Goal: Transaction & Acquisition: Subscribe to service/newsletter

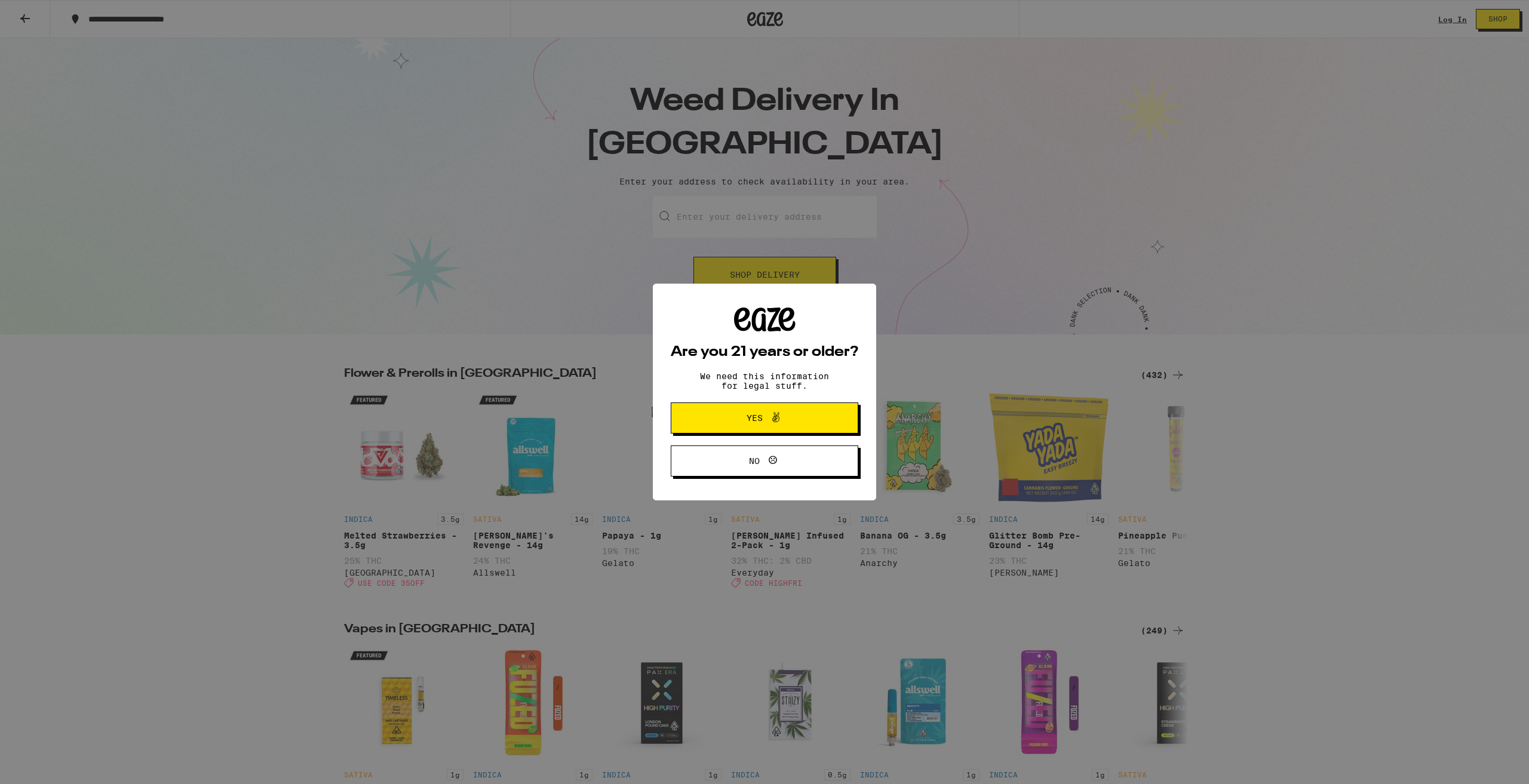
click at [746, 418] on span "Yes" at bounding box center [764, 417] width 91 height 15
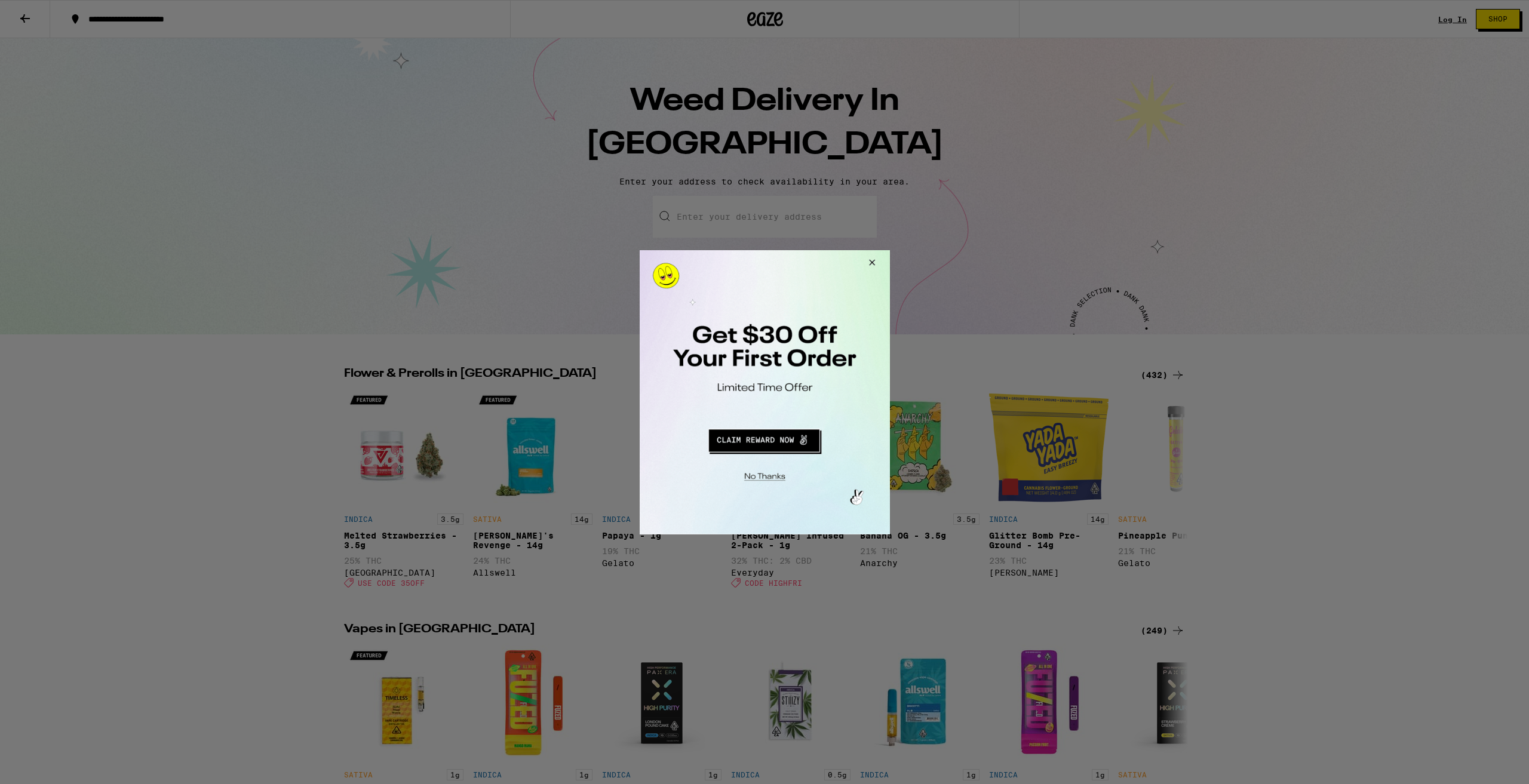
drag, startPoint x: 1282, startPoint y: 462, endPoint x: 1230, endPoint y: 441, distance: 56.1
click at [1280, 462] on div at bounding box center [764, 392] width 1529 height 784
click at [794, 440] on button "Redirect to URL" at bounding box center [763, 438] width 208 height 28
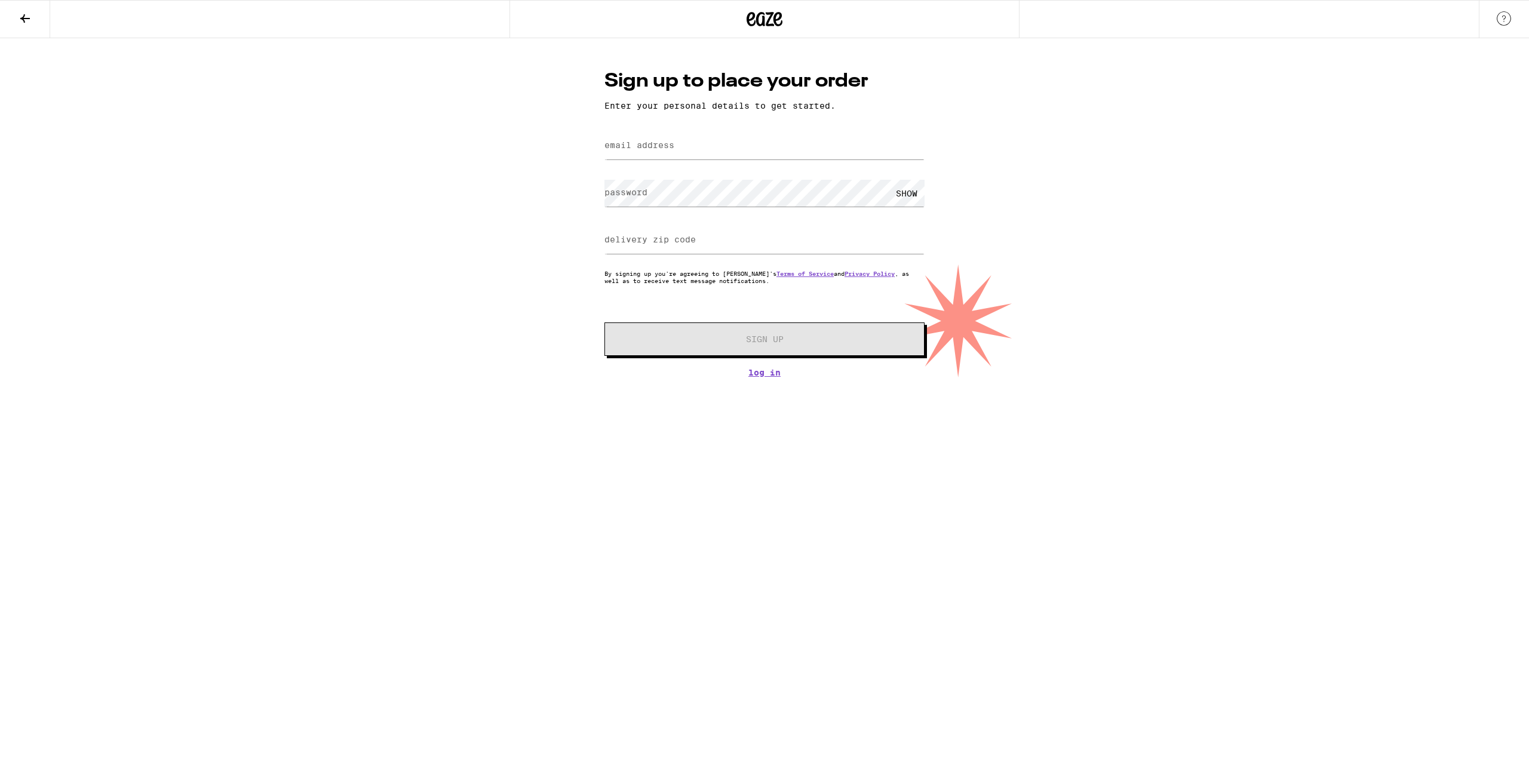
click at [658, 150] on label "email address" at bounding box center [639, 145] width 70 height 9
type input "rdutta1013@gmail.com"
click at [652, 237] on label "delivery zip code" at bounding box center [650, 239] width 92 height 9
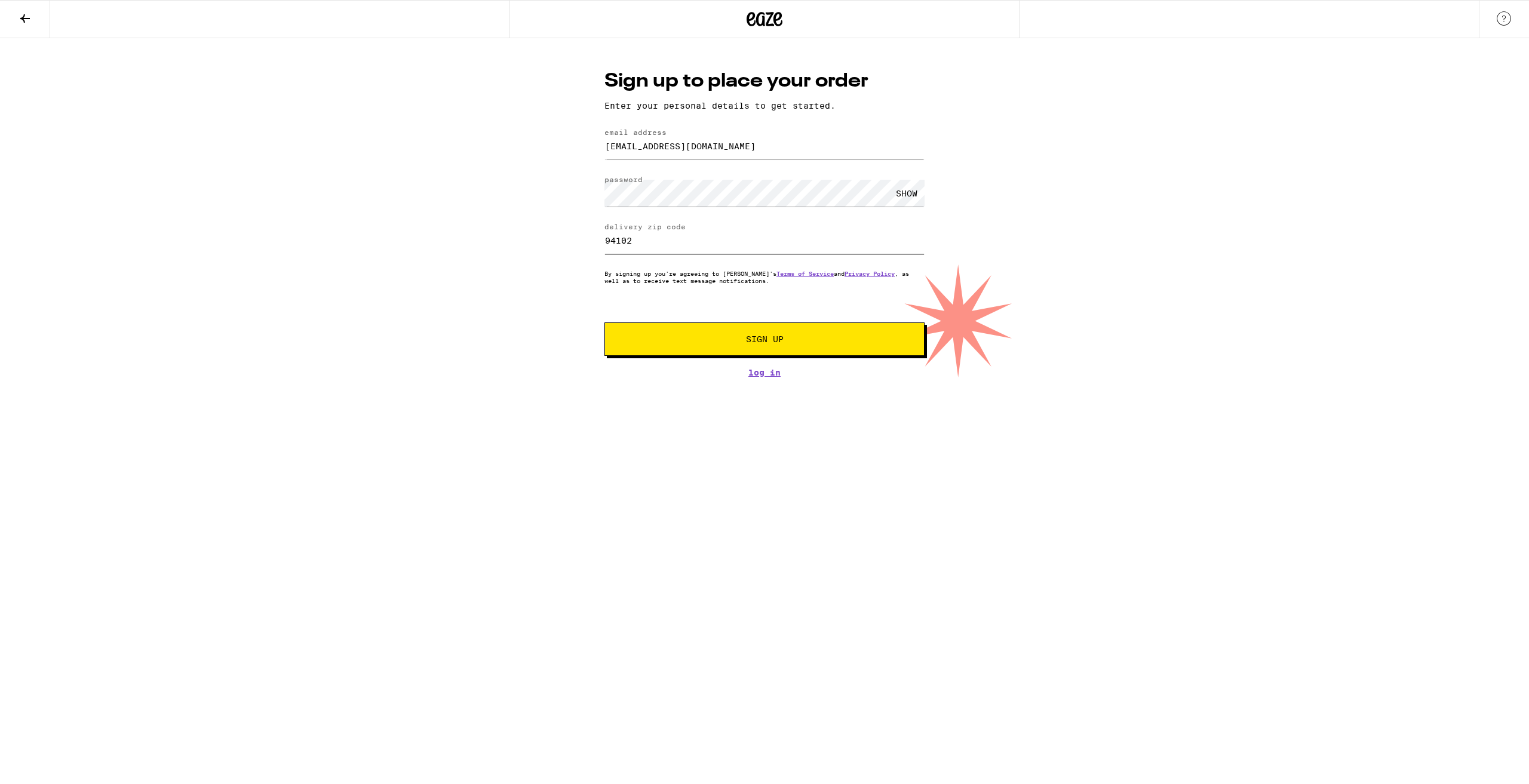
type input "94102"
click at [701, 340] on span "Sign Up" at bounding box center [764, 339] width 238 height 8
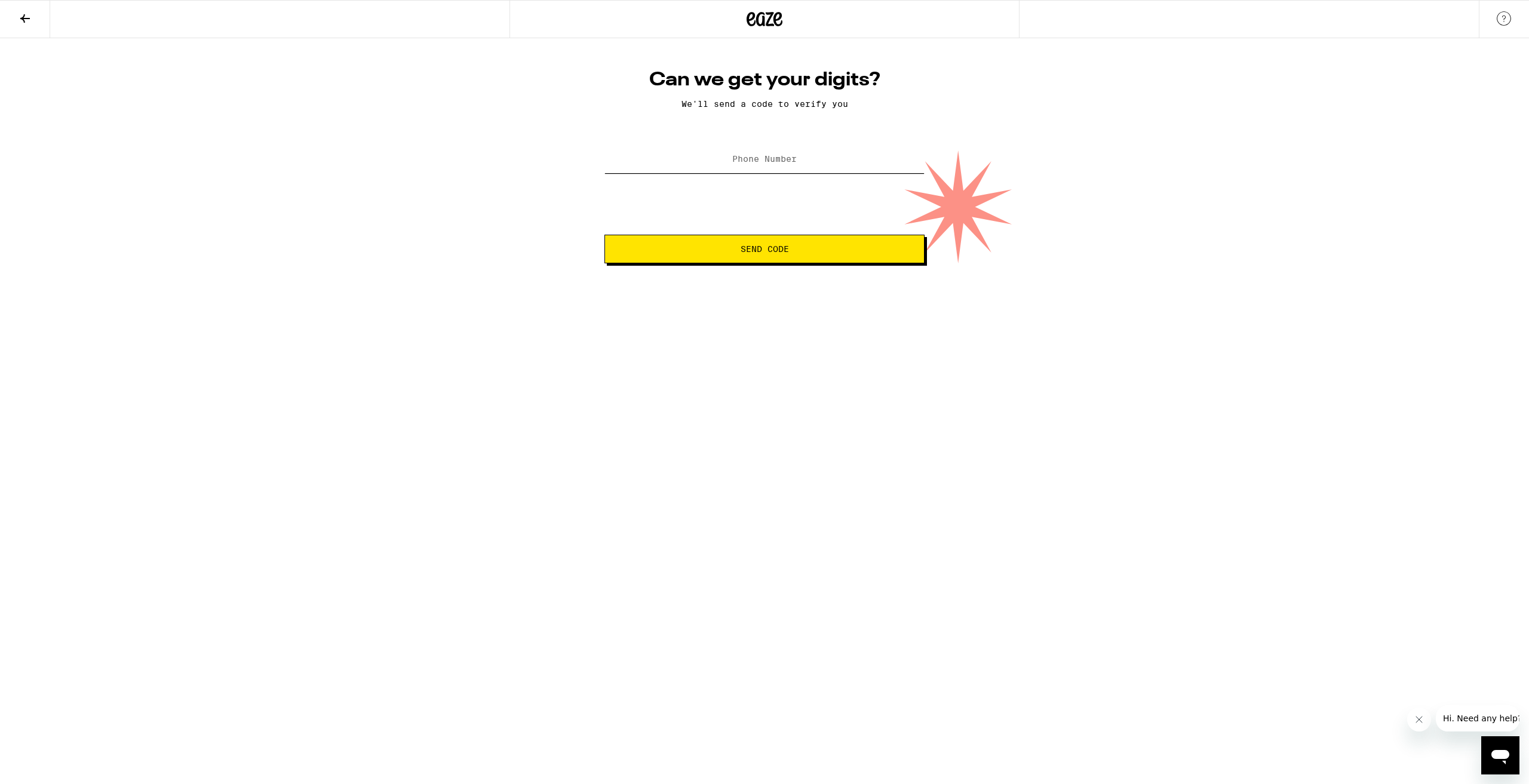
click at [613, 169] on input "Phone Number" at bounding box center [764, 159] width 320 height 27
type input "(404) 519-3738"
click at [604, 235] on button "Send Code" at bounding box center [764, 249] width 320 height 28
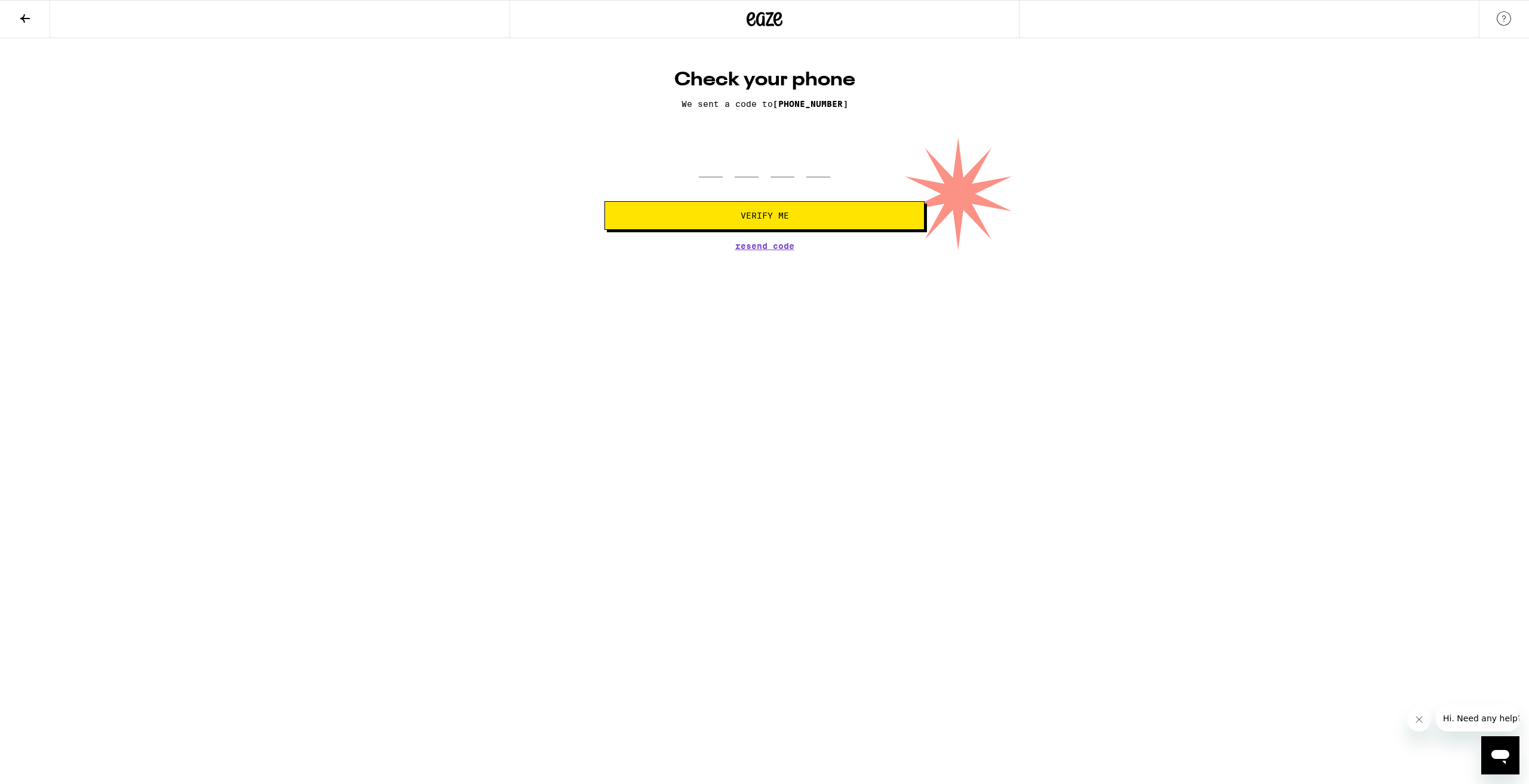
click at [722, 164] on div at bounding box center [764, 159] width 132 height 35
click at [706, 166] on input "tel" at bounding box center [711, 159] width 24 height 35
type input "0"
type input "2"
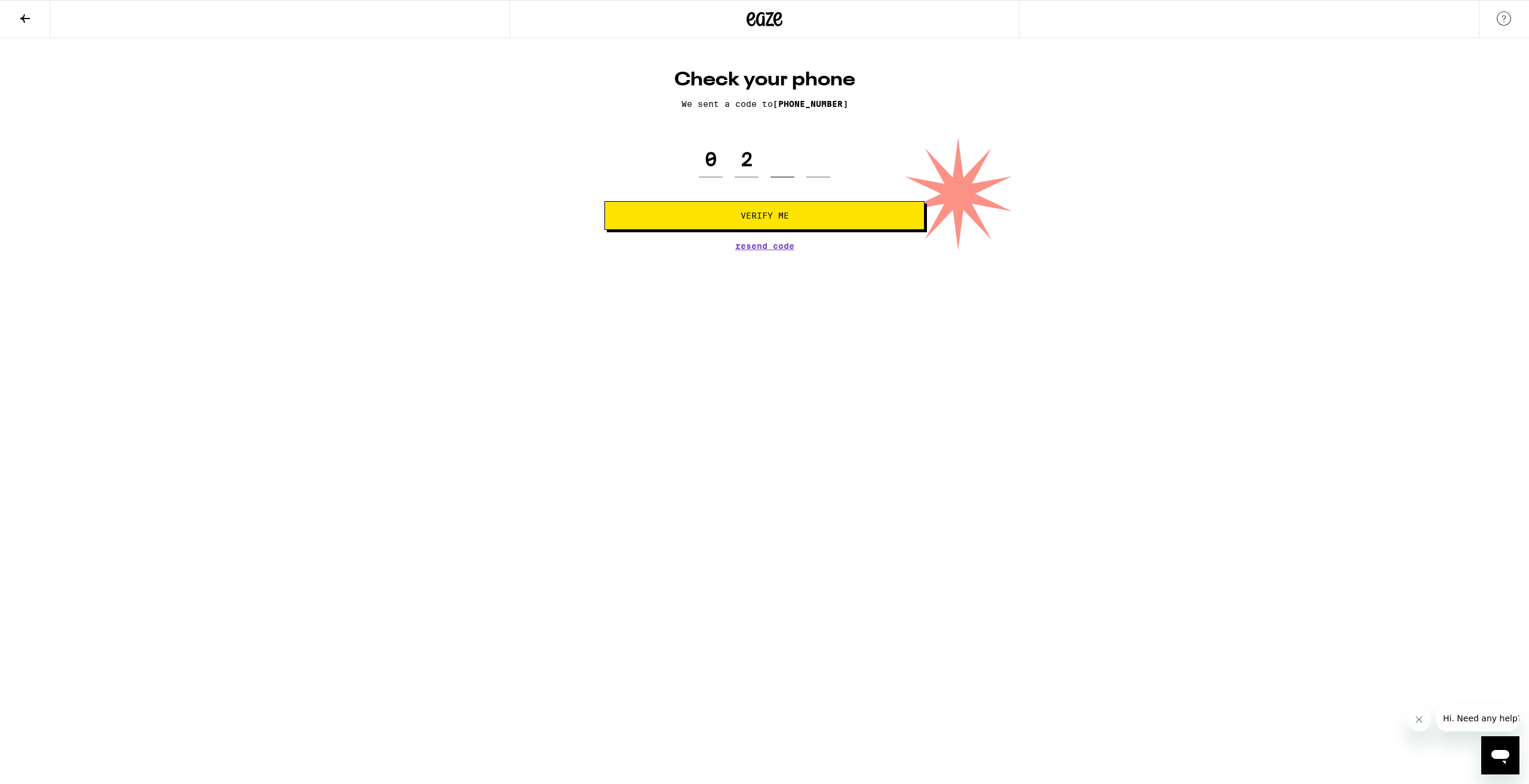
type input "3"
type input "0"
click at [770, 212] on span "Verify Me" at bounding box center [764, 215] width 48 height 8
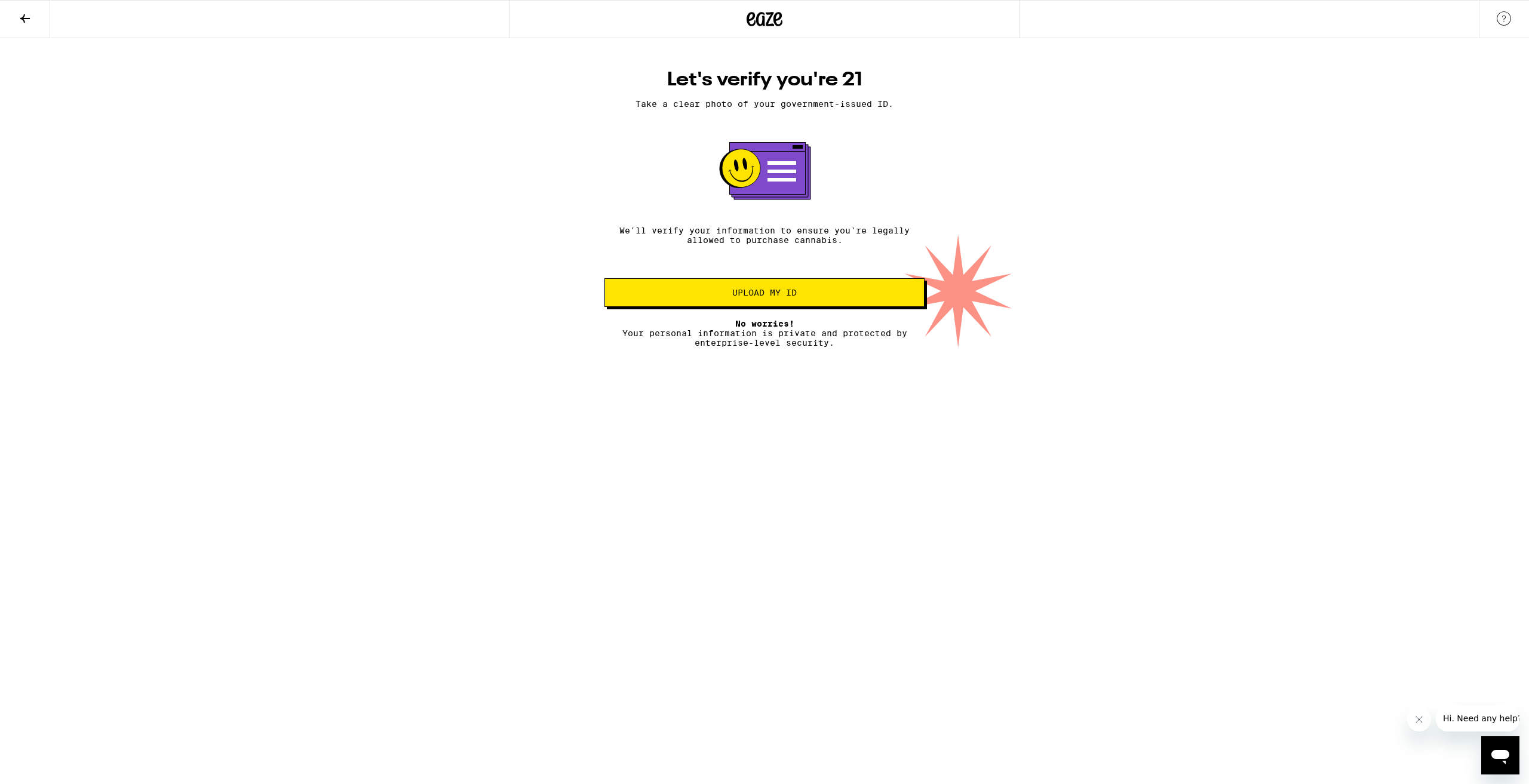
click at [779, 295] on span "Upload my ID" at bounding box center [764, 292] width 65 height 8
